Goal: Find specific page/section: Find specific page/section

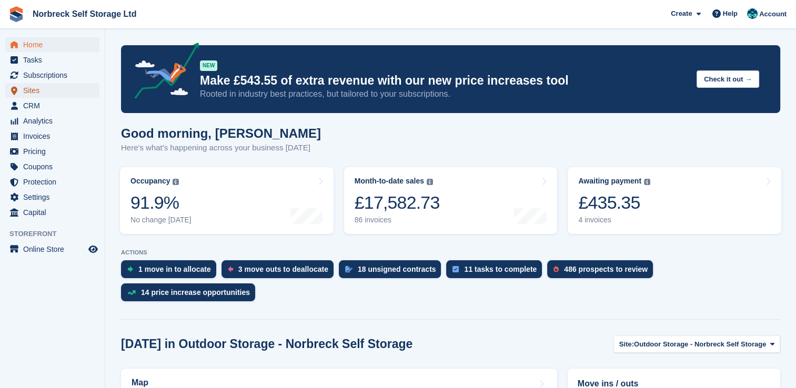
click at [32, 89] on span "Sites" at bounding box center [54, 90] width 63 height 15
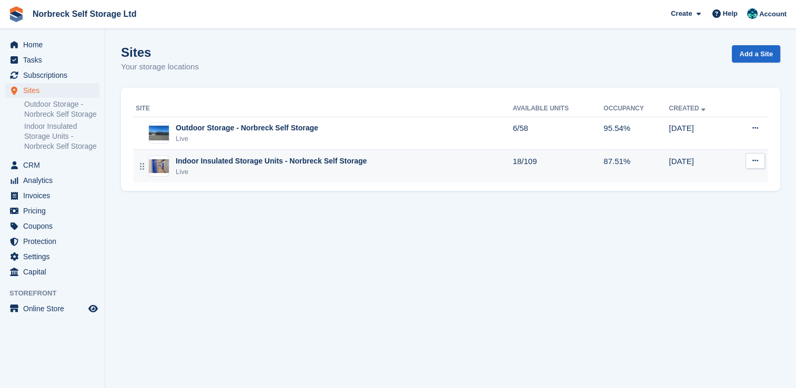
click at [217, 167] on div "Live" at bounding box center [271, 172] width 191 height 11
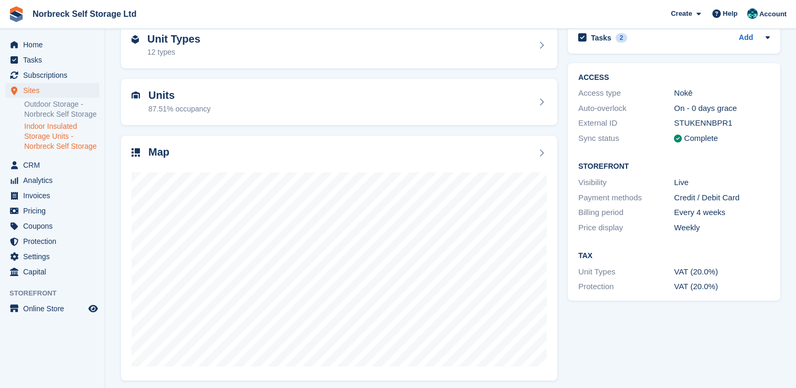
scroll to position [60, 0]
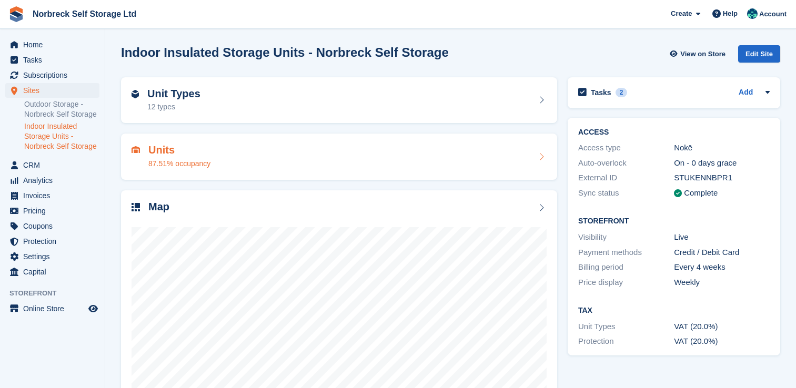
scroll to position [60, 0]
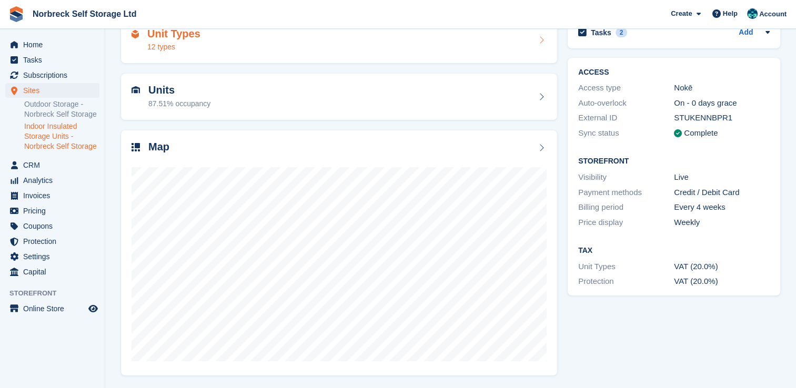
click at [188, 45] on div "12 types" at bounding box center [173, 47] width 53 height 11
